Goal: Task Accomplishment & Management: Complete application form

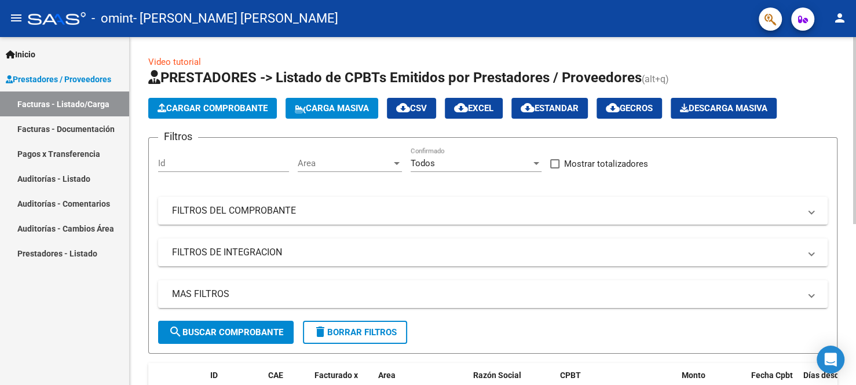
click at [216, 107] on span "Cargar Comprobante" at bounding box center [212, 108] width 110 height 10
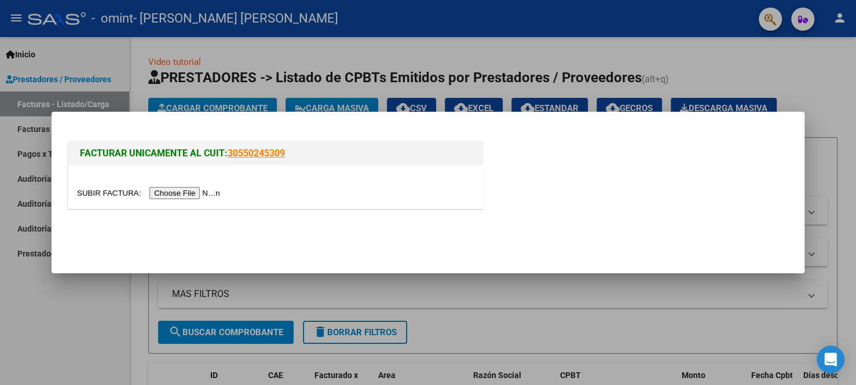
click at [206, 193] on input "file" at bounding box center [150, 193] width 146 height 12
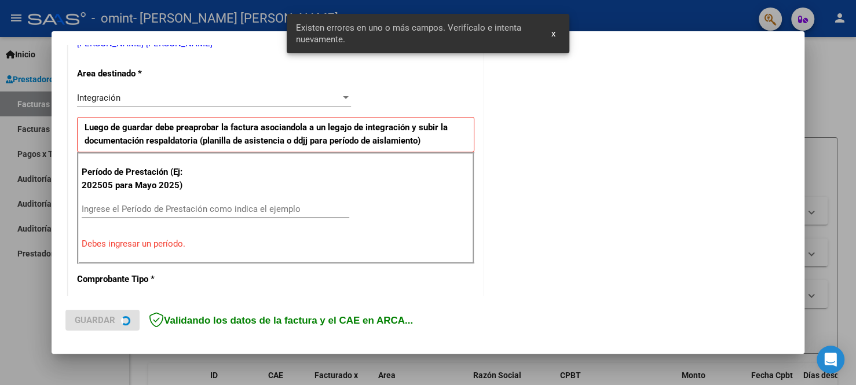
scroll to position [255, 0]
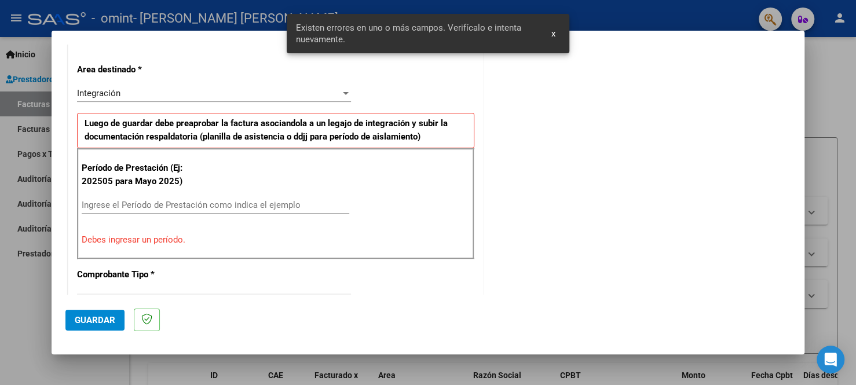
click at [178, 204] on input "Ingrese el Período de Prestación como indica el ejemplo" at bounding box center [215, 205] width 267 height 10
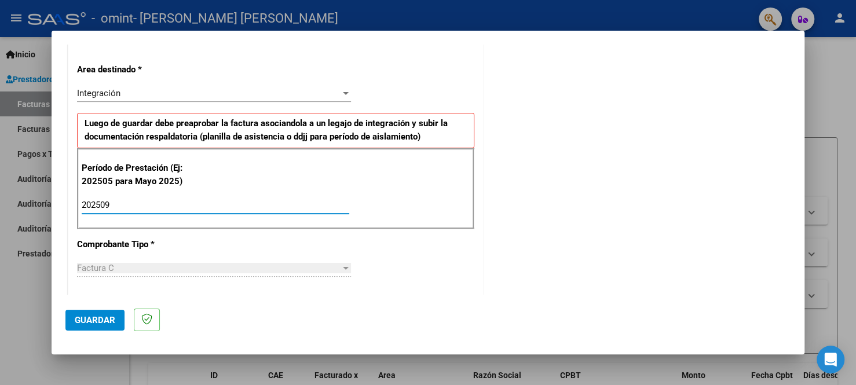
type input "202509"
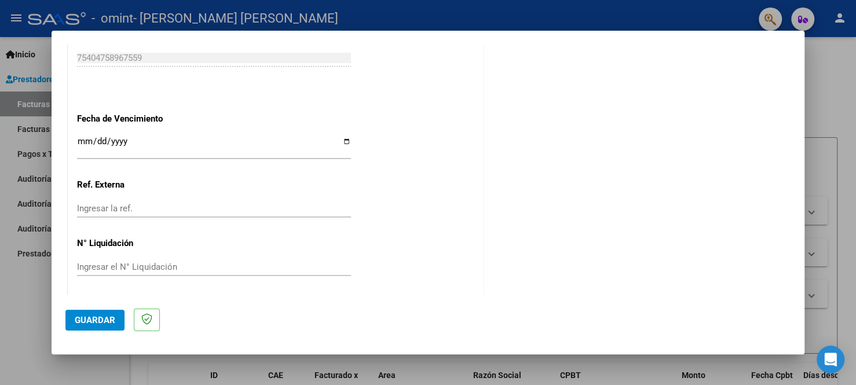
scroll to position [767, 0]
click at [107, 327] on button "Guardar" at bounding box center [94, 320] width 59 height 21
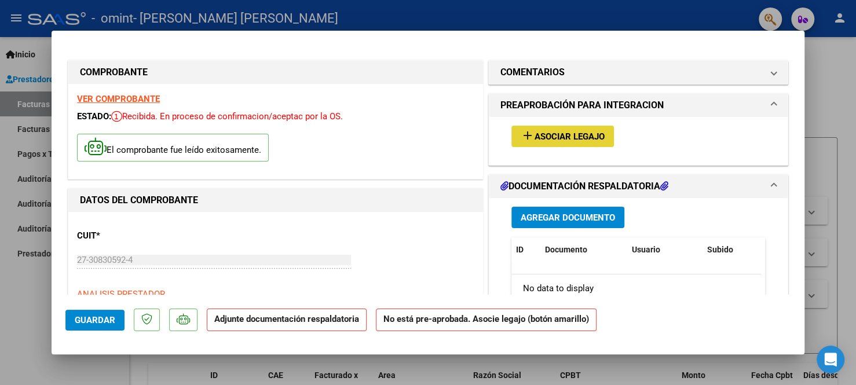
click at [573, 137] on span "Asociar Legajo" at bounding box center [569, 136] width 70 height 10
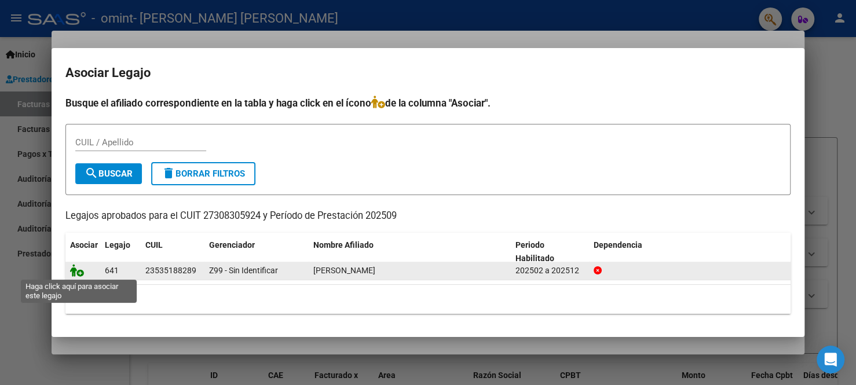
click at [81, 274] on icon at bounding box center [77, 270] width 14 height 13
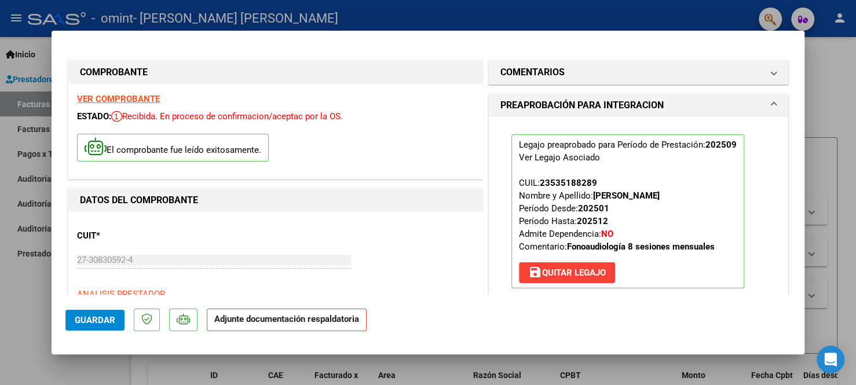
click at [330, 321] on strong "Adjunte documentación respaldatoria" at bounding box center [286, 319] width 145 height 10
click at [201, 122] on div "ESTADO: Recibida. En proceso de confirmacion/aceptac por la OS." at bounding box center [275, 116] width 397 height 13
click at [200, 116] on span "Recibida. En proceso de confirmacion/aceptac por la OS." at bounding box center [227, 116] width 232 height 10
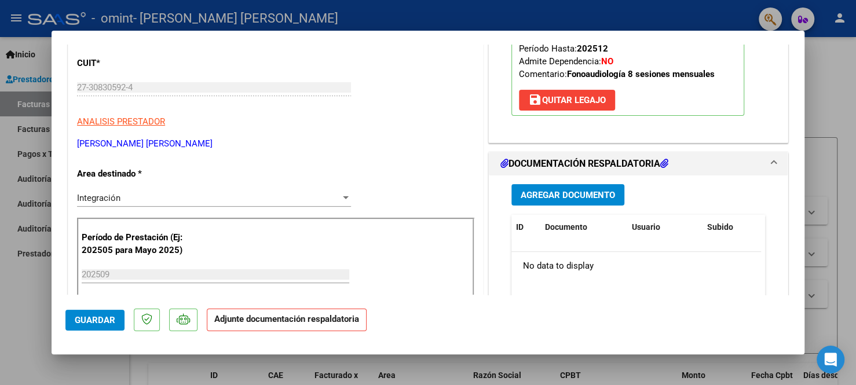
scroll to position [174, 0]
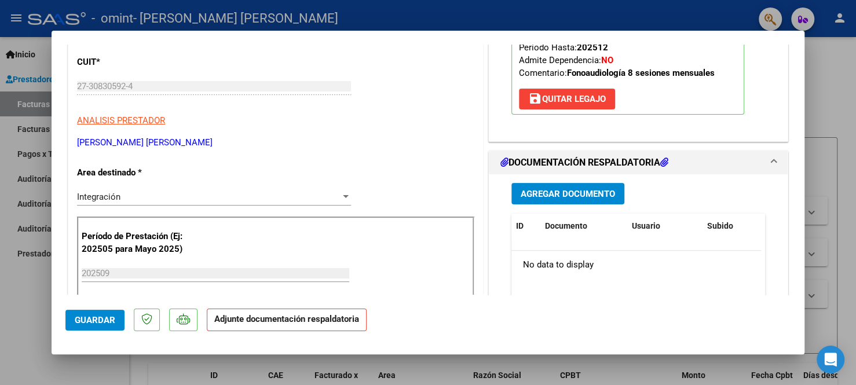
click at [573, 196] on span "Agregar Documento" at bounding box center [567, 194] width 94 height 10
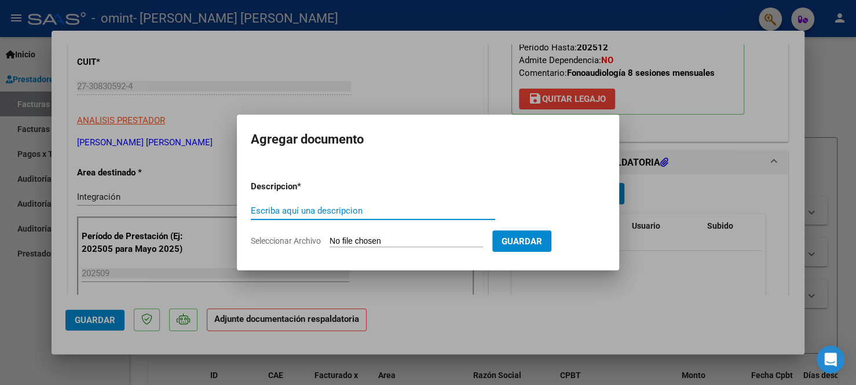
click at [353, 212] on input "Escriba aquí una descripcion" at bounding box center [373, 211] width 244 height 10
type input "ASISTENCIA MES DE [DATE]"
click at [454, 242] on input "Seleccionar Archivo" at bounding box center [405, 241] width 153 height 11
type input "C:\fakepath\Asistencia [PERSON_NAME] [DATE].pdf"
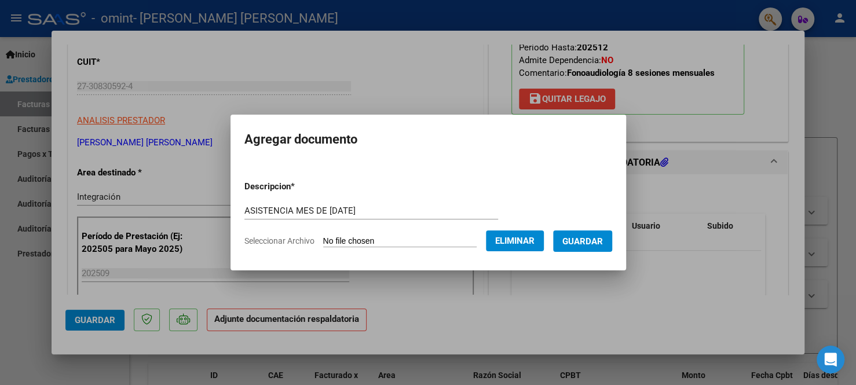
click at [592, 248] on button "Guardar" at bounding box center [582, 240] width 59 height 21
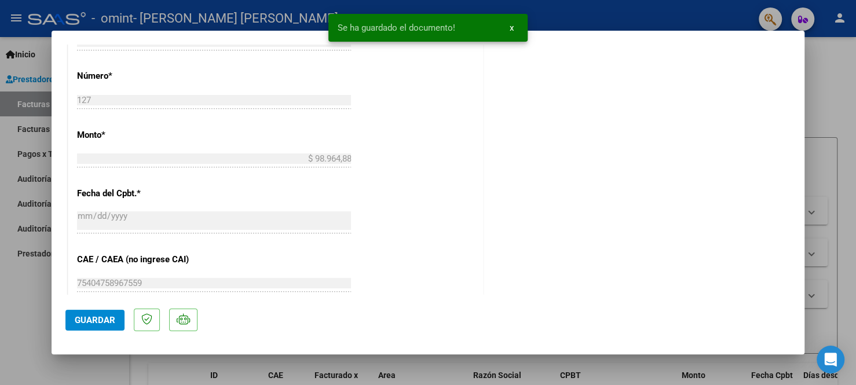
scroll to position [579, 0]
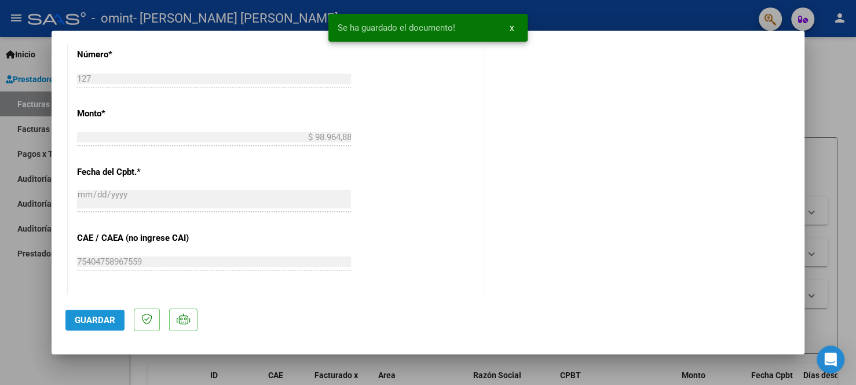
click at [101, 325] on button "Guardar" at bounding box center [94, 320] width 59 height 21
click at [823, 66] on div at bounding box center [428, 192] width 856 height 385
type input "$ 0,00"
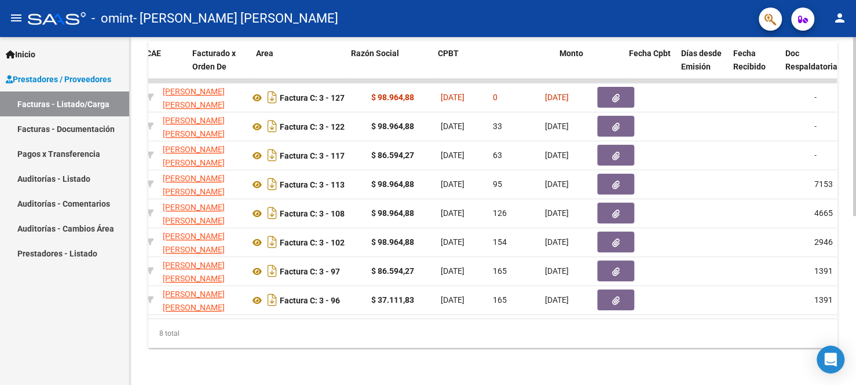
scroll to position [0, 0]
